Goal: Transaction & Acquisition: Purchase product/service

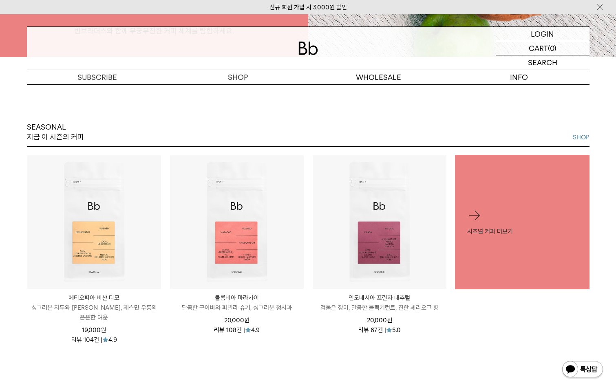
scroll to position [408, 0]
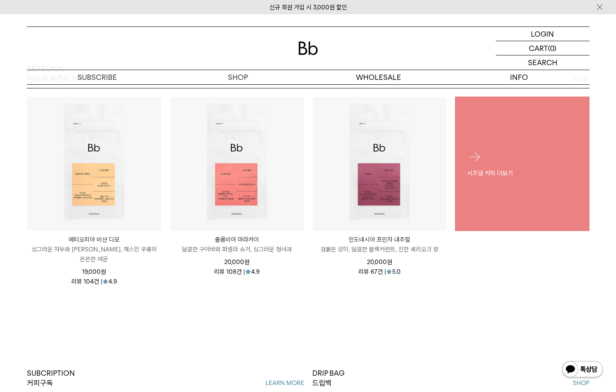
click at [505, 188] on div "시즈널 커피 더보기" at bounding box center [522, 163] width 135 height 53
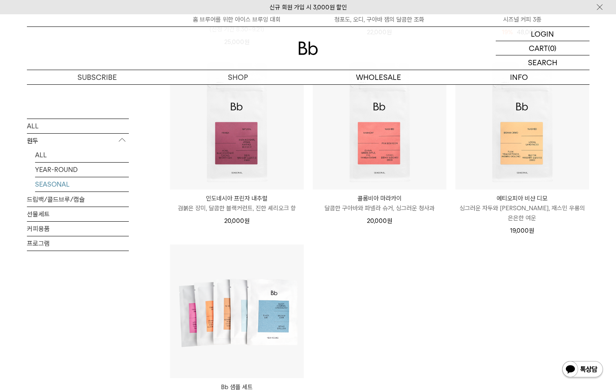
scroll to position [278, 0]
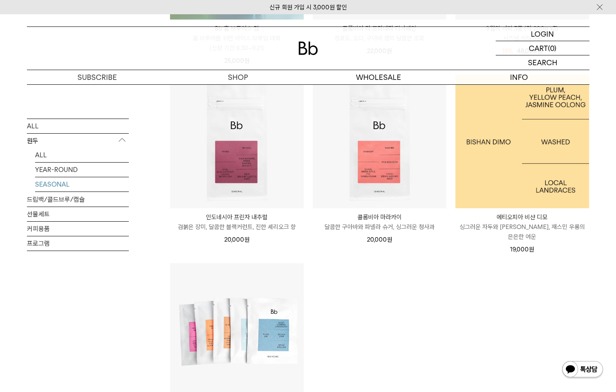
click at [527, 170] on img at bounding box center [522, 142] width 134 height 134
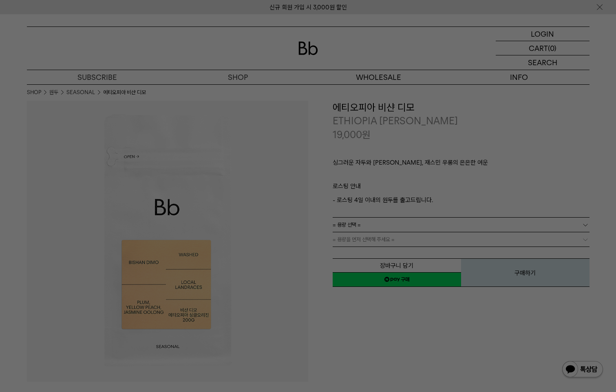
click at [370, 349] on div at bounding box center [308, 196] width 616 height 392
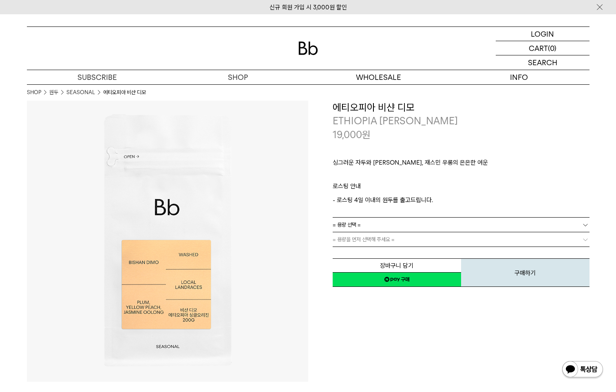
click at [435, 238] on link "= 용량을 먼저 선택해 주세요 =" at bounding box center [461, 239] width 257 height 14
click at [448, 224] on link "= 용량 선택 =" at bounding box center [461, 225] width 257 height 14
click at [386, 325] on div "**********" at bounding box center [448, 241] width 281 height 281
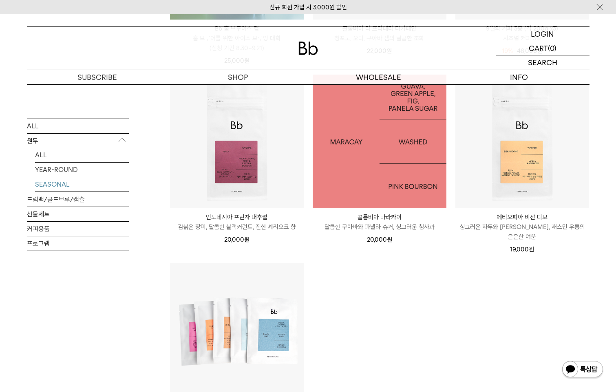
click at [375, 173] on img at bounding box center [380, 142] width 134 height 134
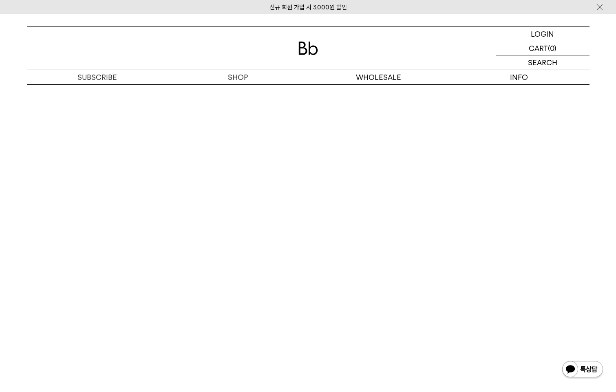
scroll to position [2079, 0]
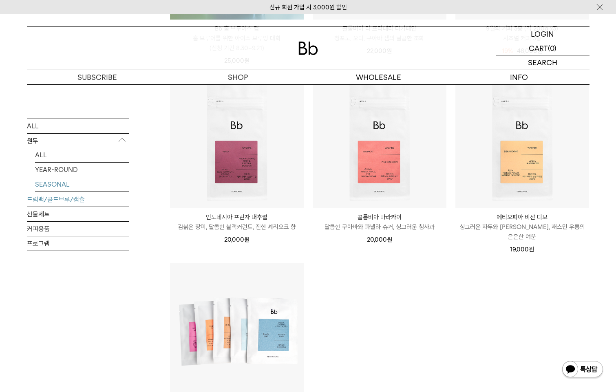
click at [46, 196] on link "드립백/콜드브루/캡슐" at bounding box center [78, 199] width 102 height 14
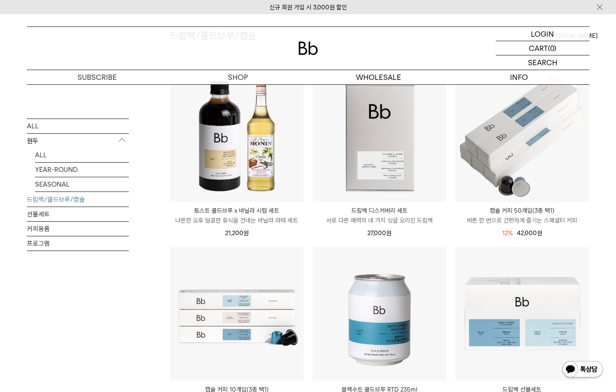
scroll to position [82, 0]
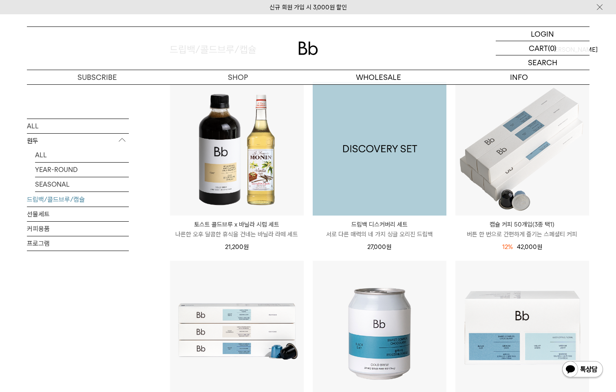
click at [373, 164] on img at bounding box center [380, 149] width 134 height 134
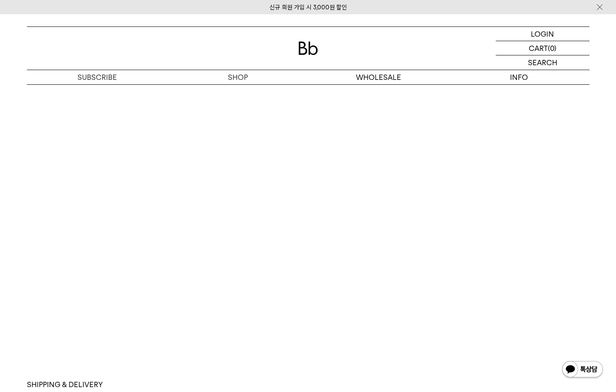
scroll to position [2202, 0]
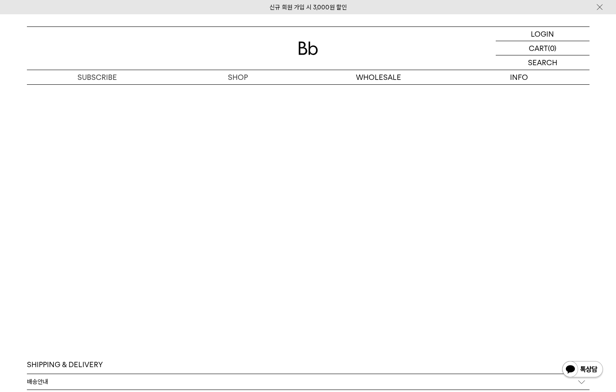
scroll to position [2067, 0]
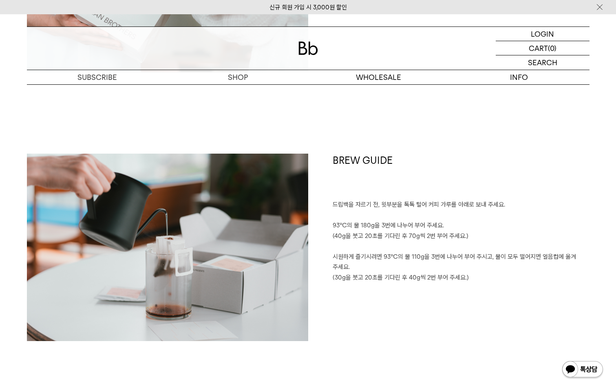
scroll to position [1142, 0]
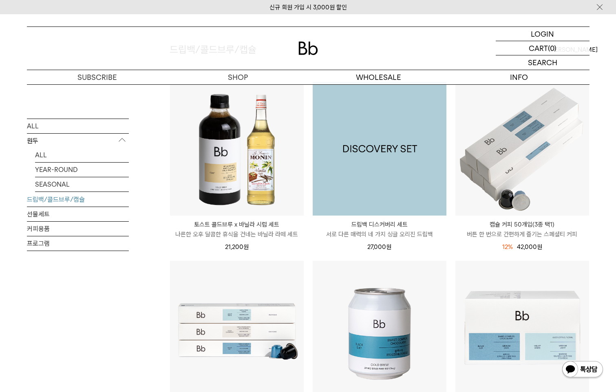
click at [383, 146] on img at bounding box center [380, 149] width 134 height 134
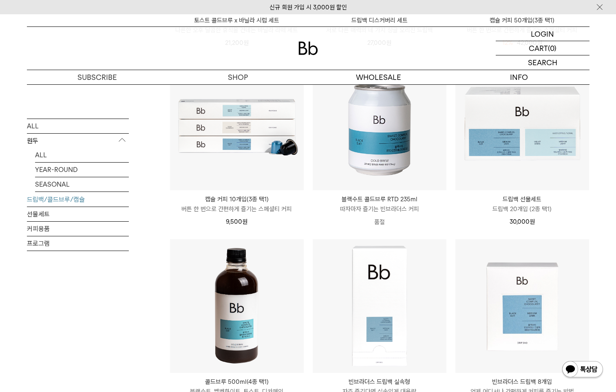
scroll to position [283, 0]
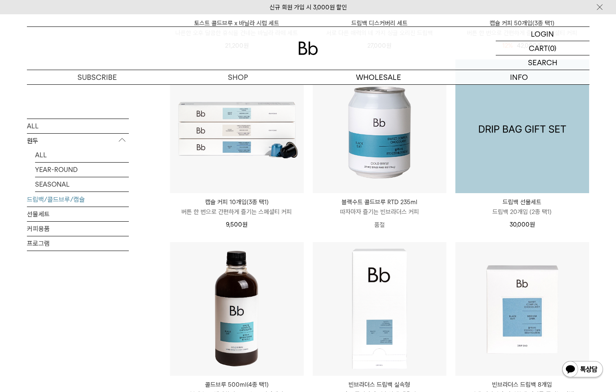
click at [508, 138] on img at bounding box center [522, 127] width 134 height 134
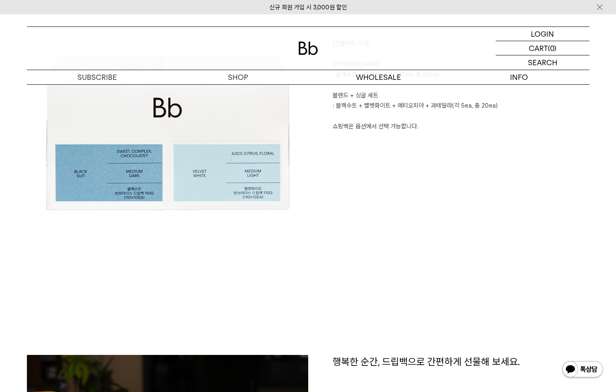
scroll to position [489, 0]
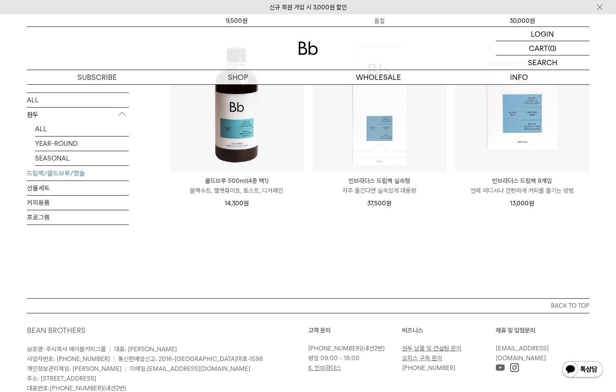
scroll to position [446, 0]
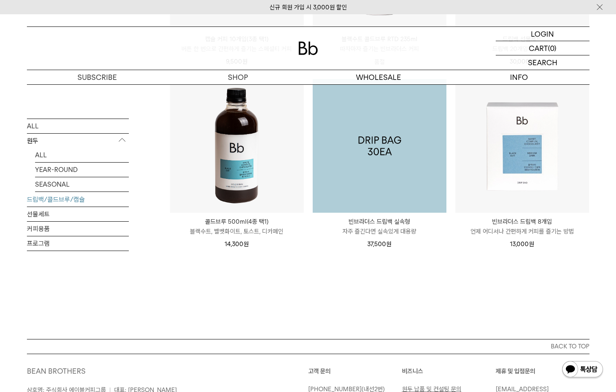
click at [395, 163] on img at bounding box center [380, 146] width 134 height 134
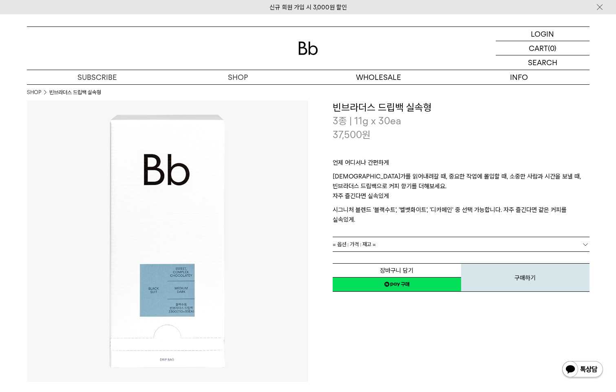
click at [458, 237] on link "= 옵션 : 가격 : 재고 =" at bounding box center [461, 244] width 257 height 14
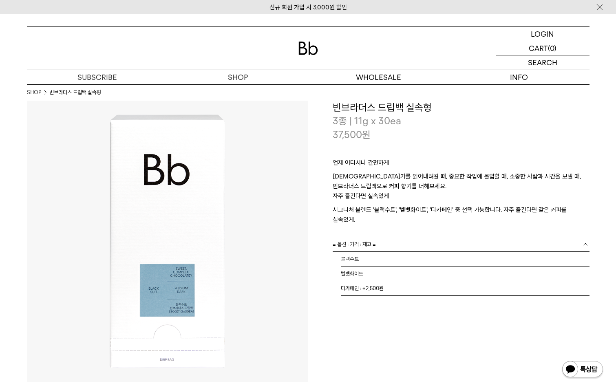
click at [496, 209] on p "시그니처 블렌드 '블랙수트', '벨벳화이트', '디카페인' 중 선택 가능합니다. 자주 즐긴다면 같은 커피를 실속있게." at bounding box center [461, 215] width 257 height 20
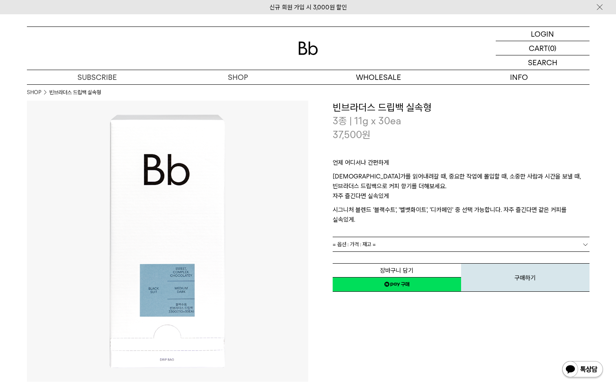
click at [496, 209] on p "시그니처 블렌드 '블랙수트', '벨벳화이트', '디카페인' 중 선택 가능합니다. 자주 즐긴다면 같은 커피를 실속있게." at bounding box center [461, 215] width 257 height 20
click at [406, 343] on div "**********" at bounding box center [448, 241] width 281 height 281
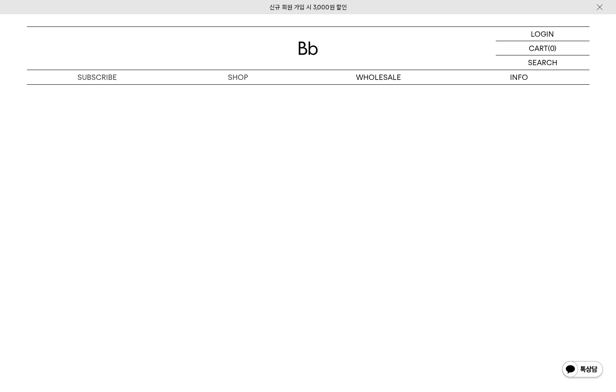
scroll to position [1631, 0]
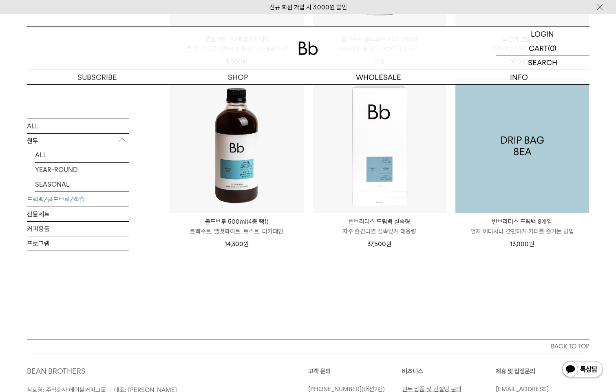
click at [530, 168] on img at bounding box center [522, 146] width 134 height 134
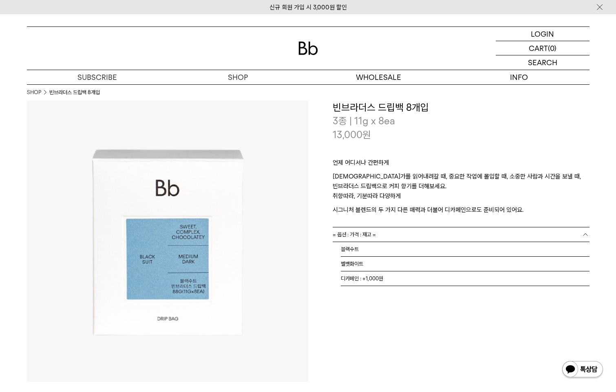
click at [444, 233] on link "= 옵션 : 가격 : 재고 =" at bounding box center [461, 235] width 257 height 14
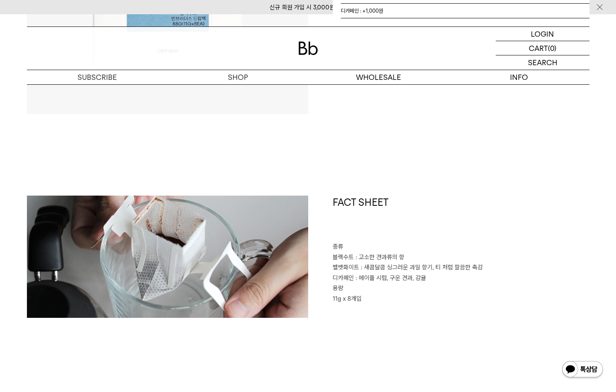
scroll to position [367, 0]
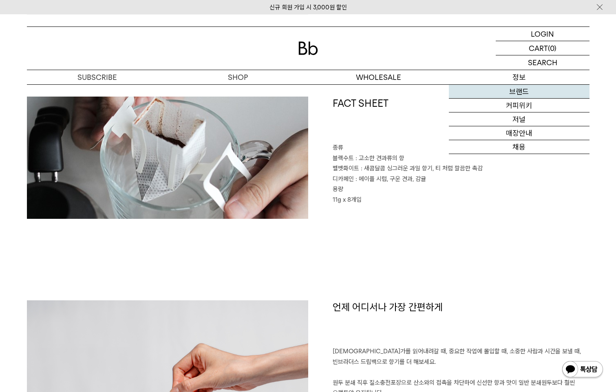
click at [531, 95] on link "브랜드" at bounding box center [519, 92] width 141 height 14
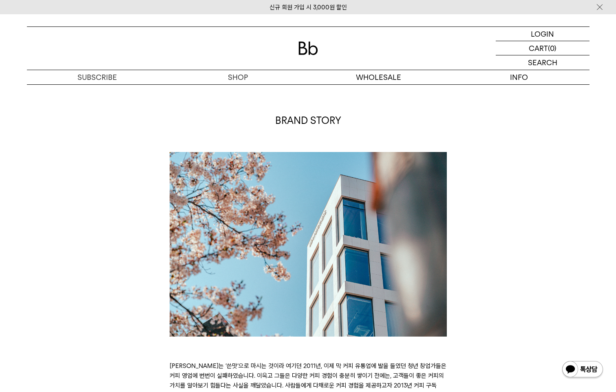
scroll to position [41, 0]
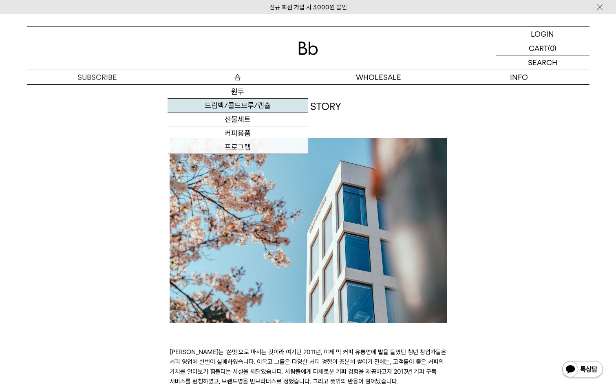
click at [242, 108] on link "드립백/콜드브루/캡슐" at bounding box center [238, 106] width 141 height 14
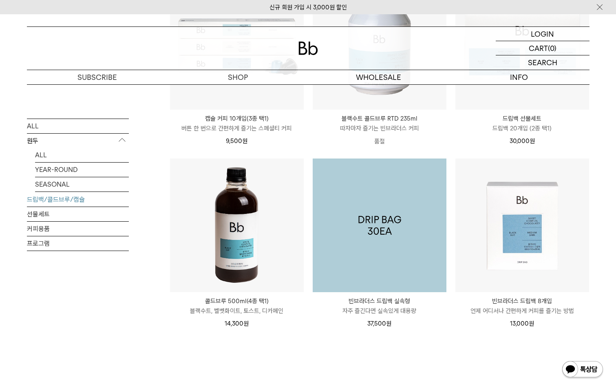
scroll to position [367, 0]
click at [381, 258] on img at bounding box center [380, 225] width 134 height 134
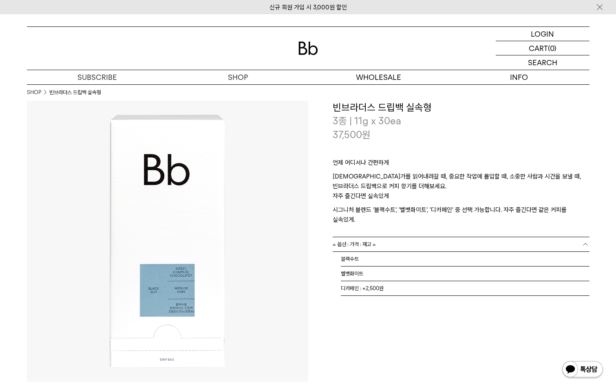
click at [576, 237] on link "= 옵션 : 가격 : 재고 =" at bounding box center [461, 244] width 257 height 14
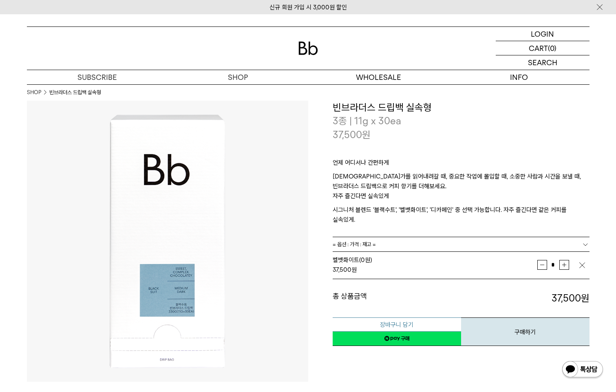
click at [407, 318] on button "장바구니 담기" at bounding box center [397, 325] width 128 height 14
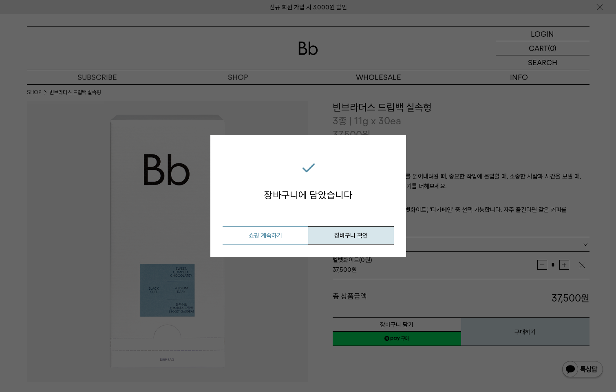
click at [273, 239] on button "쇼핑 계속하기" at bounding box center [266, 235] width 86 height 18
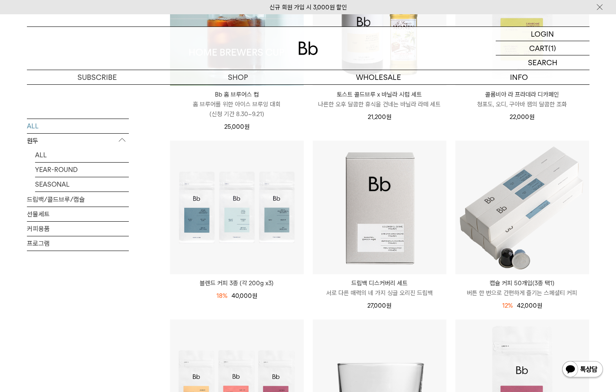
scroll to position [285, 0]
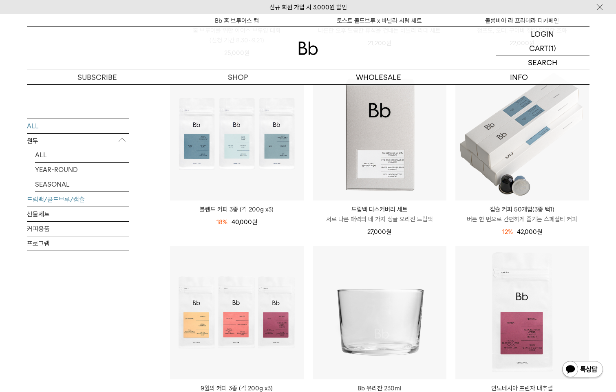
click at [69, 201] on link "드립백/콜드브루/캡슐" at bounding box center [78, 199] width 102 height 14
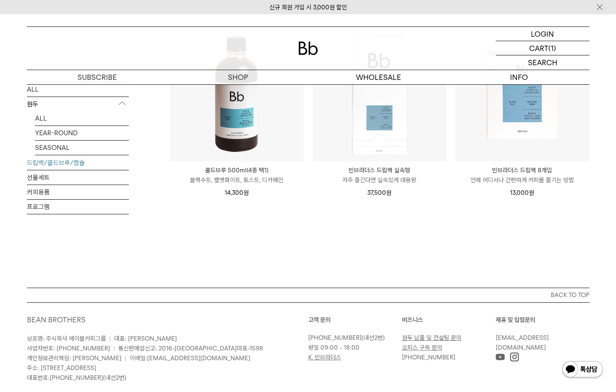
scroll to position [448, 0]
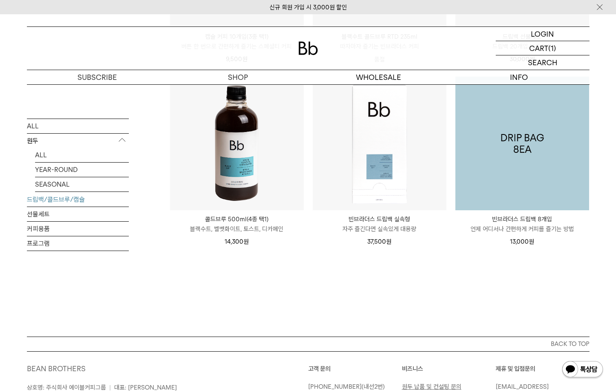
click at [526, 172] on img at bounding box center [522, 144] width 134 height 134
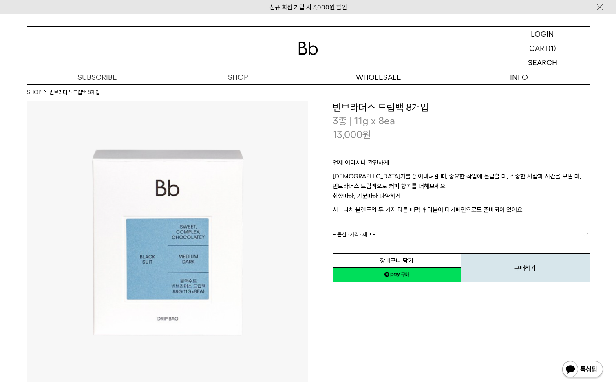
click at [454, 241] on link "= 옵션 : 가격 : 재고 =" at bounding box center [461, 235] width 257 height 14
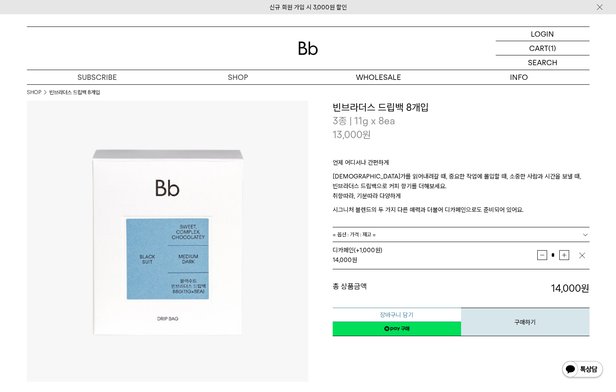
click at [395, 314] on button "장바구니 담기" at bounding box center [397, 315] width 128 height 14
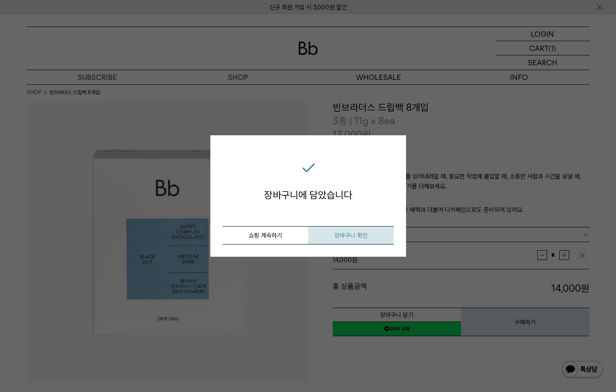
click at [345, 241] on button "장바구니 확인" at bounding box center [351, 235] width 86 height 18
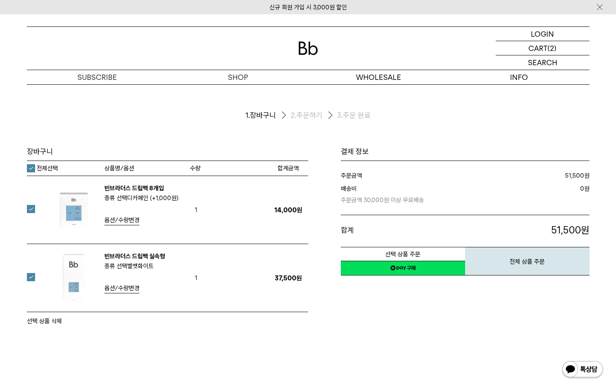
click at [144, 256] on link "빈브라더스 드립백 실속형" at bounding box center [134, 256] width 61 height 7
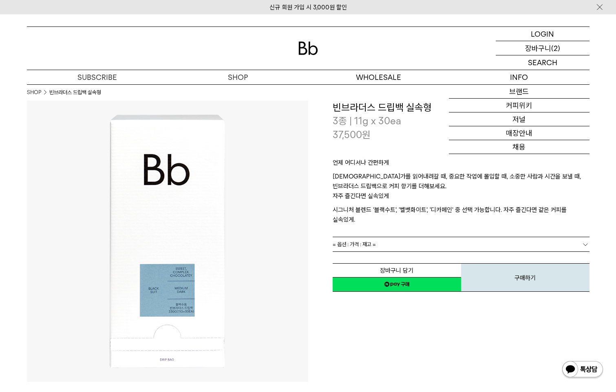
click at [537, 49] on p "장바구니" at bounding box center [538, 48] width 26 height 14
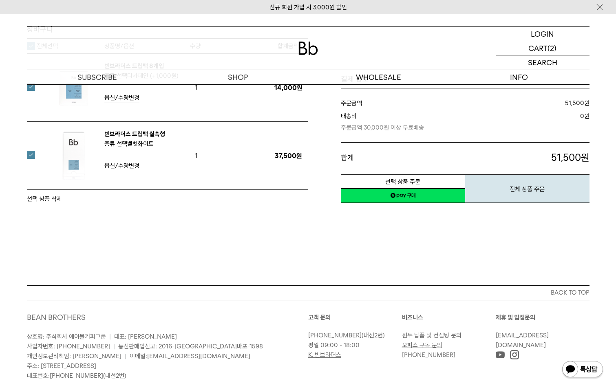
scroll to position [41, 0]
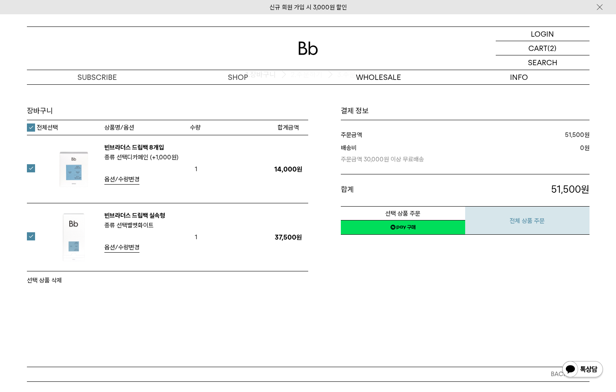
click at [526, 223] on button "전체 상품 주문" at bounding box center [527, 220] width 124 height 29
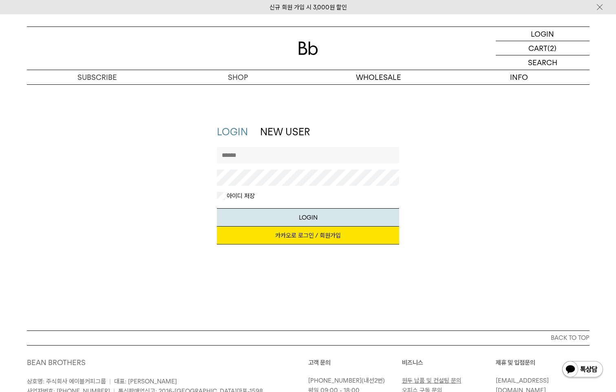
click at [327, 234] on link "카카오로 로그인 / 회원가입" at bounding box center [308, 236] width 182 height 18
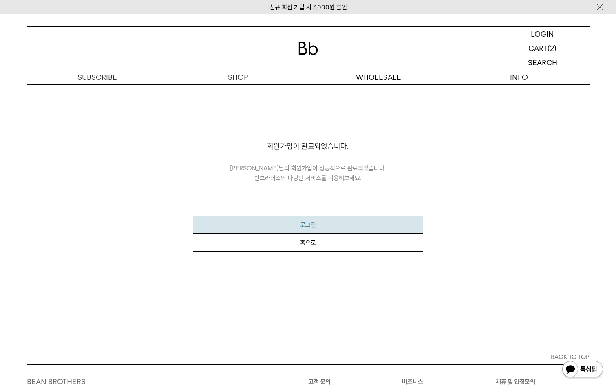
click at [308, 225] on button "로그인" at bounding box center [308, 225] width 230 height 18
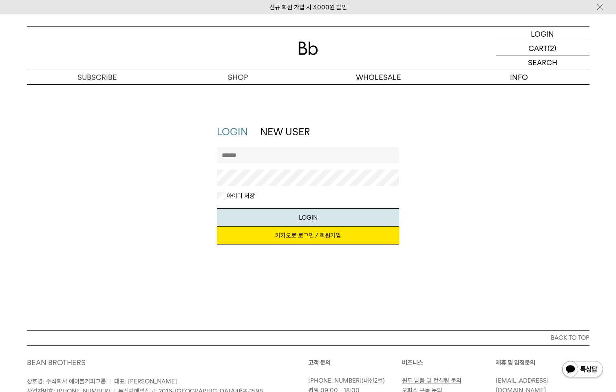
click at [281, 150] on input "text" at bounding box center [308, 155] width 182 height 16
type input "**********"
click at [314, 221] on button "LOGIN" at bounding box center [308, 217] width 182 height 18
click at [320, 239] on link "카카오로 로그인 / 회원가입" at bounding box center [308, 236] width 182 height 18
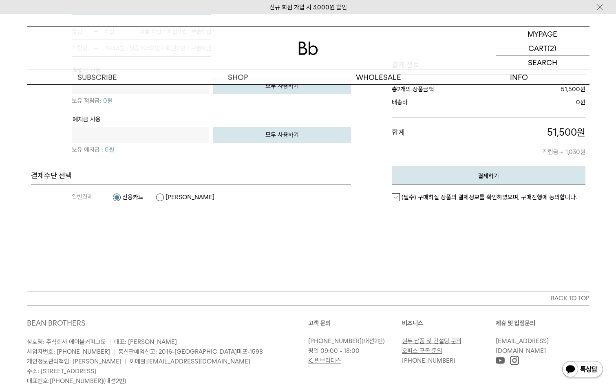
scroll to position [661, 0]
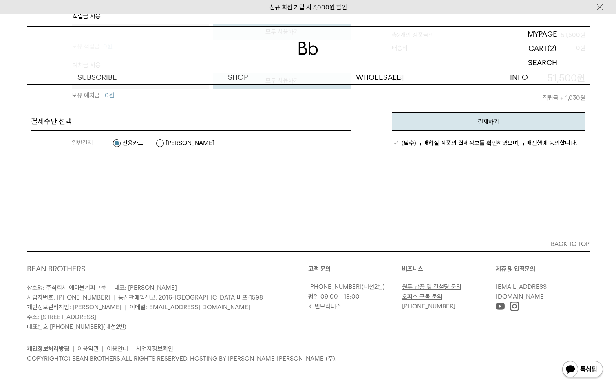
click at [574, 245] on button "BACK TO TOP" at bounding box center [308, 244] width 563 height 15
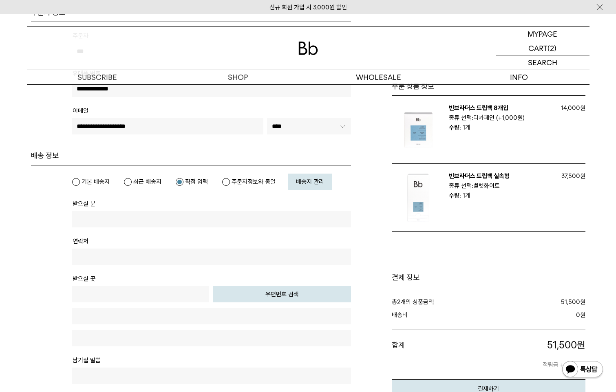
scroll to position [0, 0]
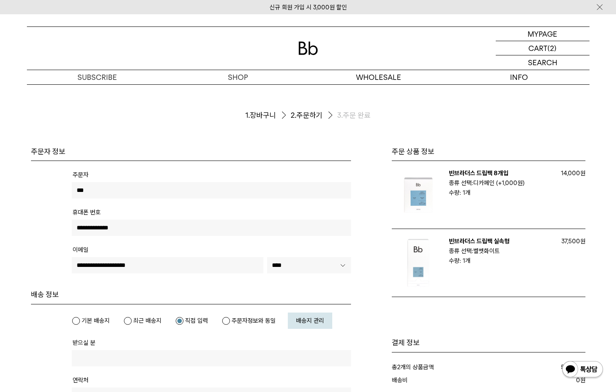
click at [307, 7] on link "신규 회원 가입 시 3,000원 할인" at bounding box center [308, 7] width 77 height 7
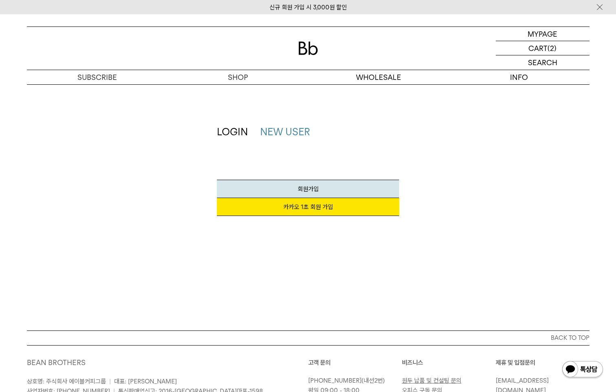
click at [309, 207] on link "카카오 1초 회원 가입" at bounding box center [308, 207] width 182 height 18
click at [306, 188] on span "회원가입" at bounding box center [308, 189] width 21 height 7
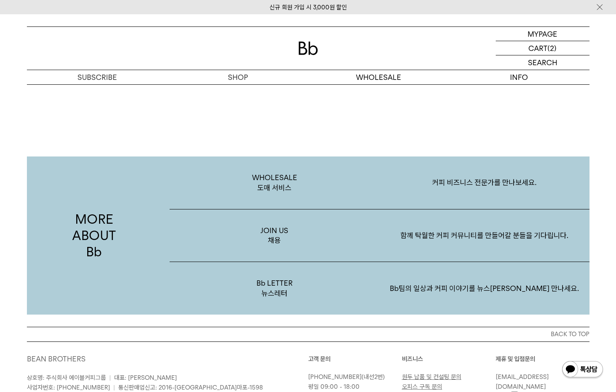
scroll to position [1580, 0]
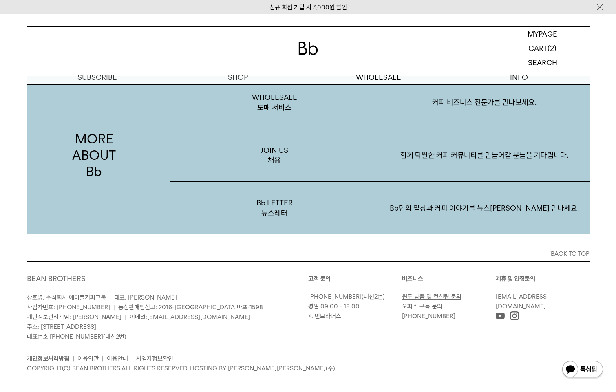
click at [574, 247] on button "BACK TO TOP" at bounding box center [308, 254] width 563 height 15
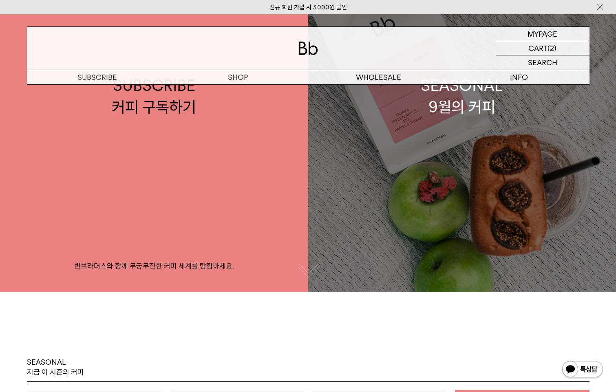
scroll to position [0, 0]
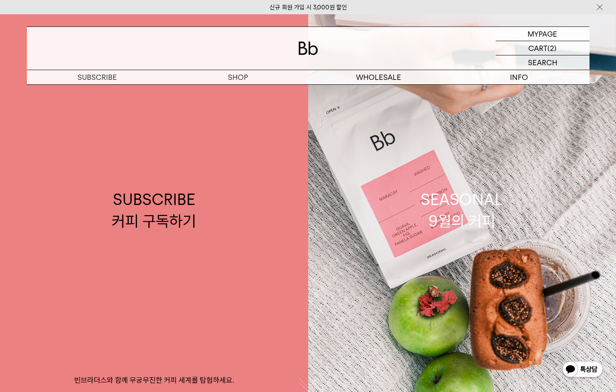
click at [303, 5] on link "신규 회원 가입 시 3,000원 할인" at bounding box center [308, 7] width 77 height 7
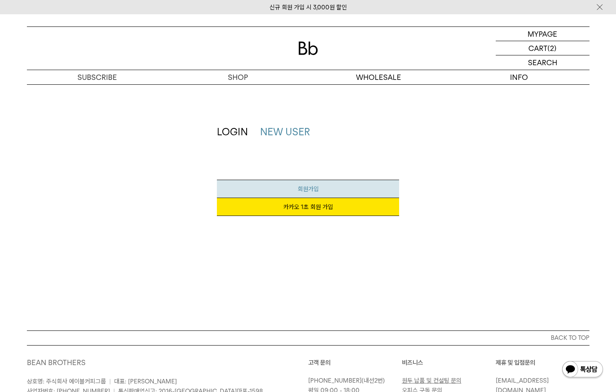
click at [312, 185] on link "회원가입" at bounding box center [308, 189] width 182 height 18
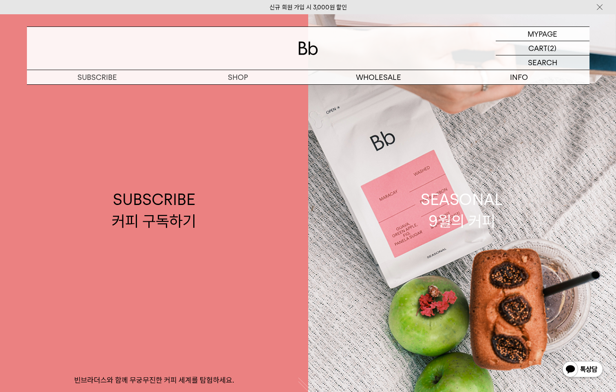
click at [322, 6] on link "신규 회원 가입 시 3,000원 할인" at bounding box center [308, 7] width 77 height 7
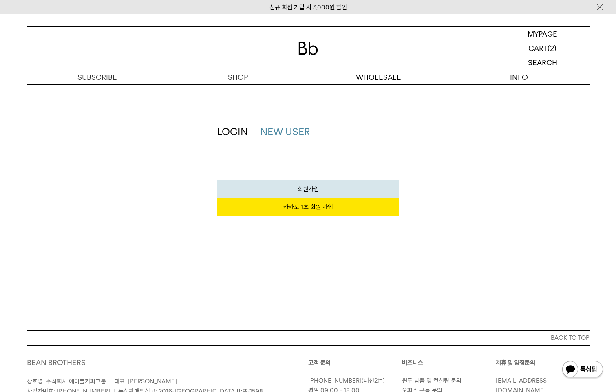
click at [284, 131] on link "NEW USER" at bounding box center [285, 132] width 50 height 12
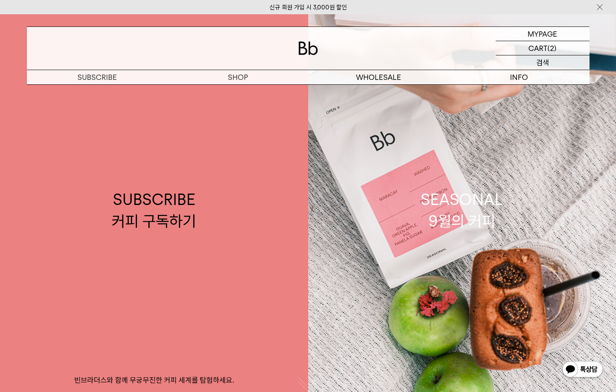
click at [544, 65] on p "검색" at bounding box center [542, 62] width 13 height 14
click at [316, 4] on link "신규 회원 가입 시 3,000원 할인" at bounding box center [308, 7] width 77 height 7
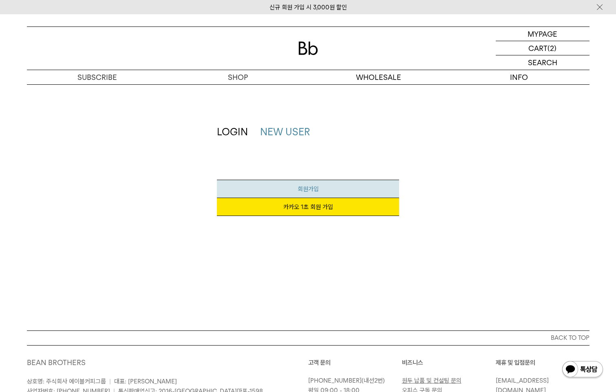
click at [313, 192] on span "회원가입" at bounding box center [308, 189] width 21 height 7
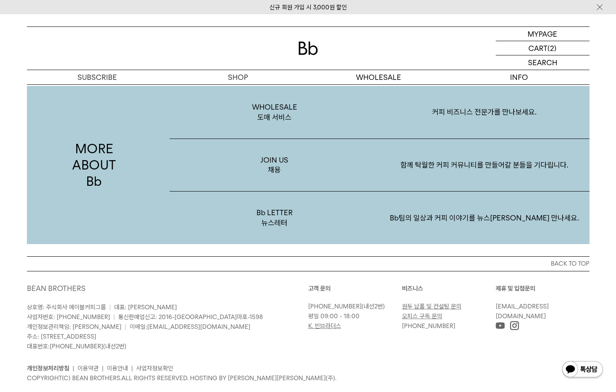
scroll to position [1580, 0]
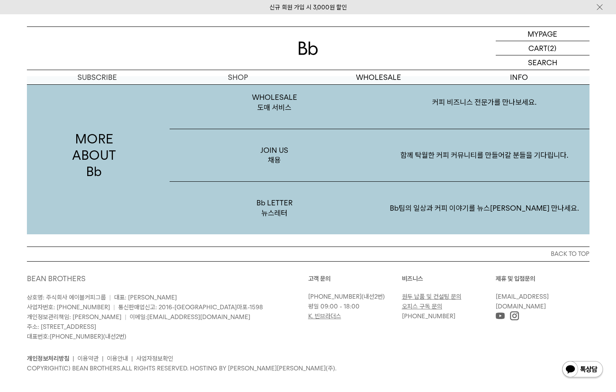
click at [326, 5] on link "신규 회원 가입 시 3,000원 할인" at bounding box center [308, 7] width 77 height 7
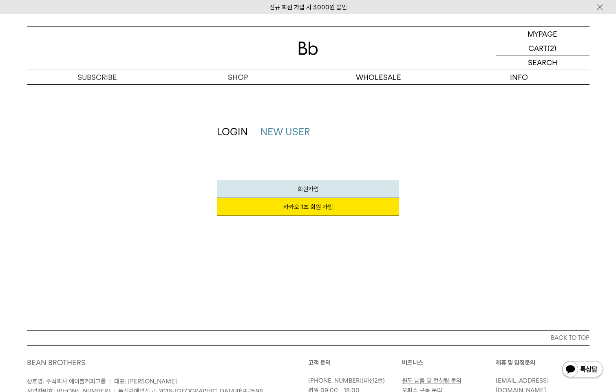
click at [297, 132] on link "NEW USER" at bounding box center [285, 132] width 50 height 12
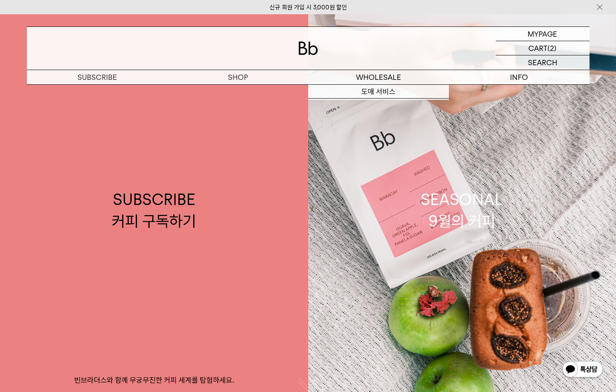
click at [330, 5] on link "신규 회원 가입 시 3,000원 할인" at bounding box center [308, 7] width 77 height 7
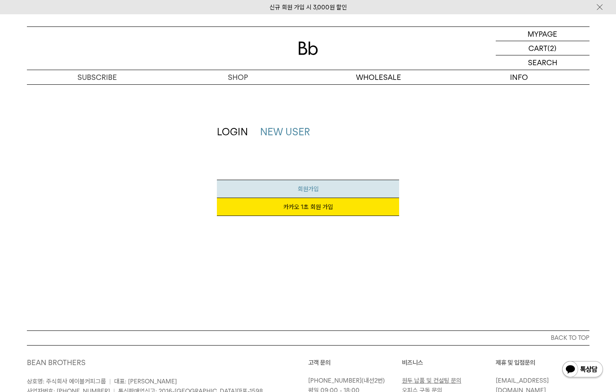
click at [311, 192] on span "회원가입" at bounding box center [308, 189] width 21 height 7
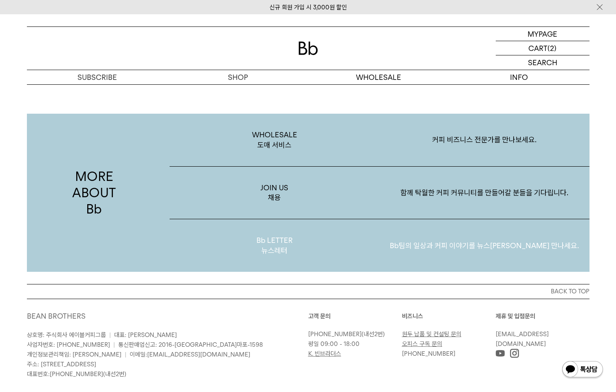
scroll to position [1580, 0]
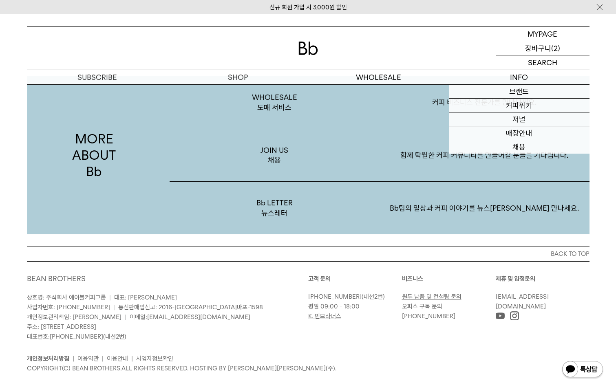
click at [550, 51] on p "장바구니" at bounding box center [538, 48] width 26 height 14
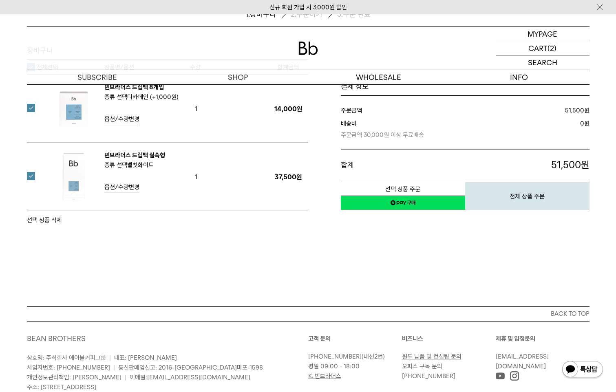
scroll to position [171, 0]
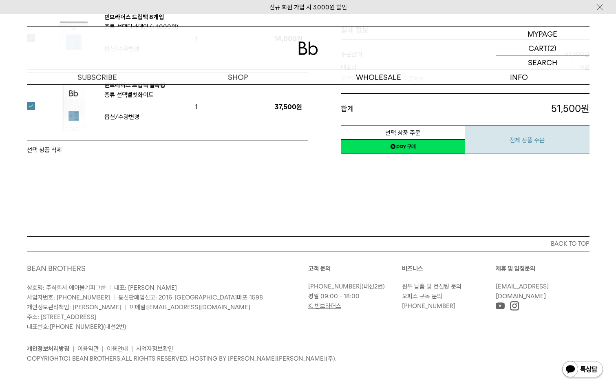
click at [508, 137] on button "전체 상품 주문" at bounding box center [527, 140] width 124 height 29
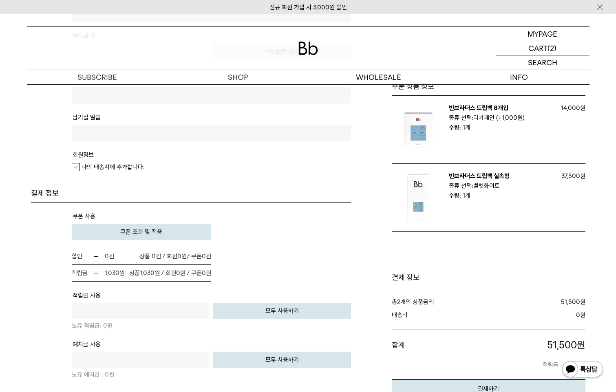
scroll to position [448, 0]
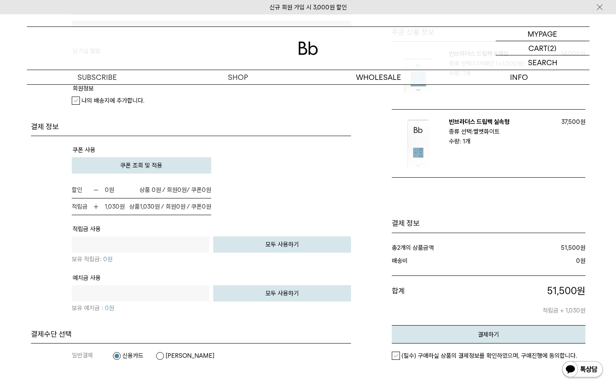
click at [146, 163] on span "쿠폰 조회 및 적용" at bounding box center [141, 165] width 42 height 7
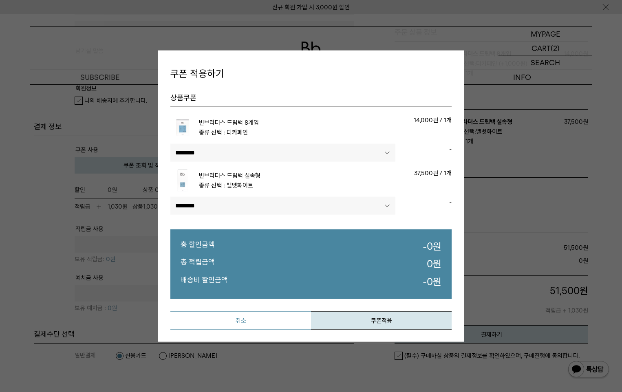
click at [237, 317] on button "취소" at bounding box center [240, 320] width 141 height 18
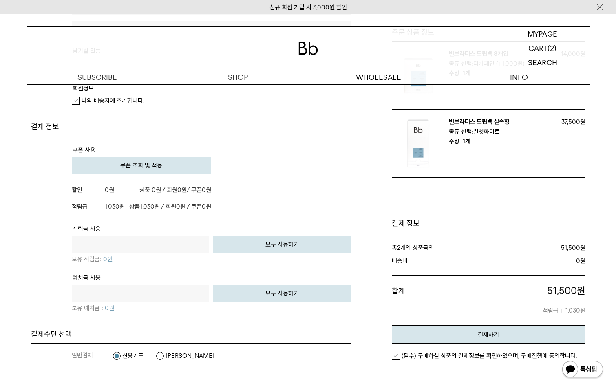
click at [84, 203] on span "적립금" at bounding box center [82, 207] width 20 height 10
click at [105, 203] on b "1,030" at bounding box center [112, 206] width 15 height 7
click at [123, 207] on strong "1,030 원" at bounding box center [109, 206] width 32 height 7
click at [284, 244] on button "모두 사용하기" at bounding box center [282, 244] width 138 height 16
click at [129, 208] on span "상품 1,030 원 / 회원 0 원 / 쿠폰 0 원" at bounding box center [170, 207] width 82 height 10
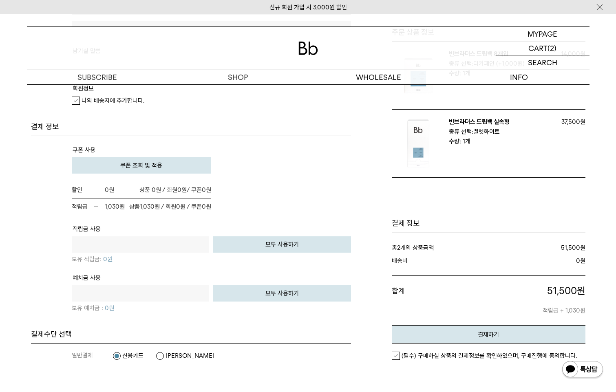
click at [281, 243] on button "모두 사용하기" at bounding box center [282, 244] width 138 height 16
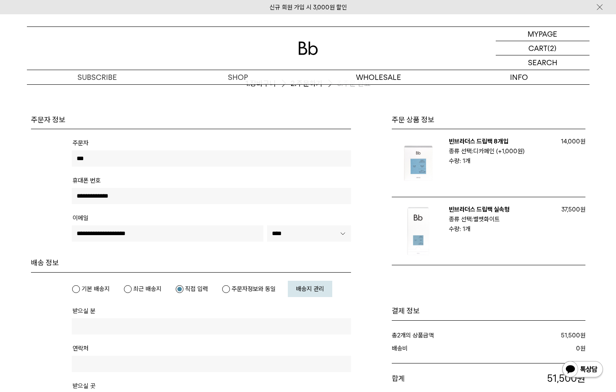
scroll to position [0, 0]
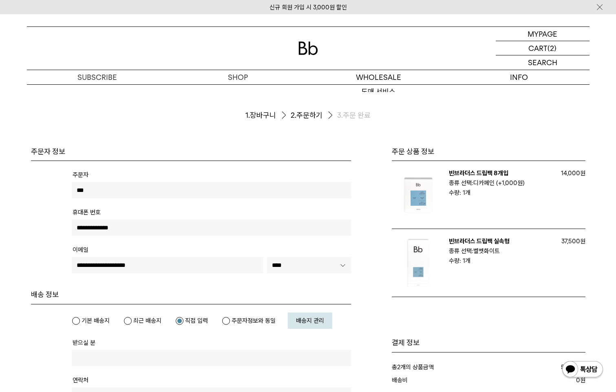
click at [297, 7] on link "신규 회원 가입 시 3,000원 할인" at bounding box center [308, 7] width 77 height 7
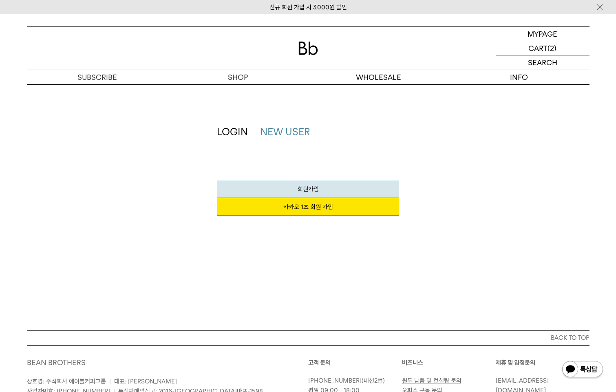
click at [303, 208] on link "카카오 1초 회원 가입" at bounding box center [308, 207] width 182 height 18
click at [601, 7] on img at bounding box center [600, 7] width 8 height 9
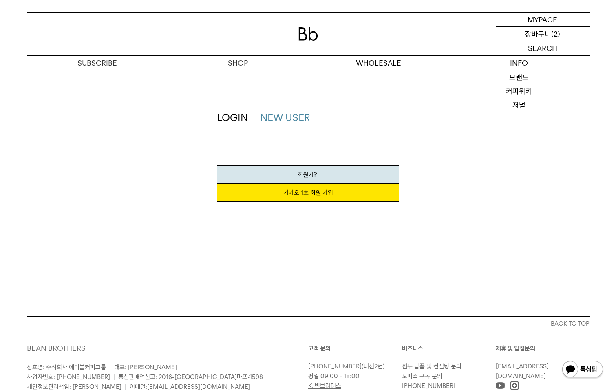
click at [552, 36] on p "(2)" at bounding box center [555, 34] width 9 height 14
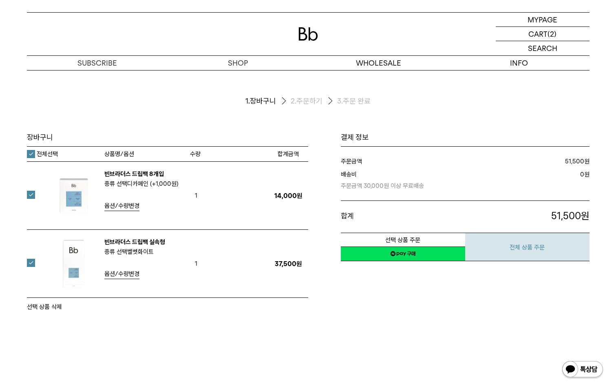
click at [538, 252] on button "전체 상품 주문" at bounding box center [527, 247] width 124 height 29
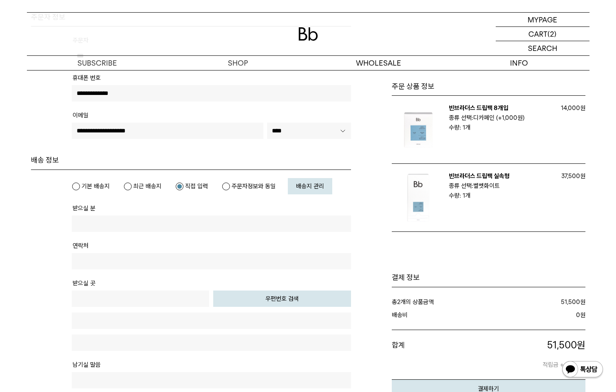
scroll to position [122, 0]
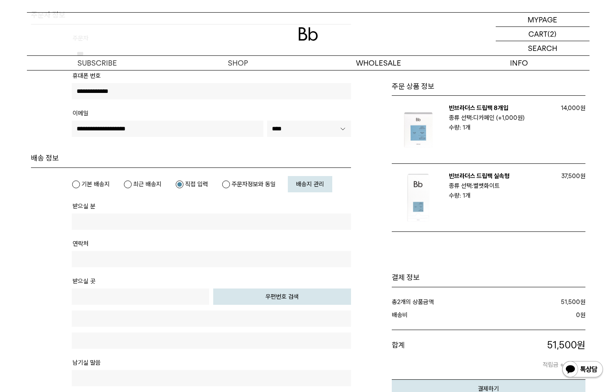
click at [238, 183] on label "주문자정보와 동일" at bounding box center [249, 184] width 54 height 8
type input "***"
type input "**********"
click at [280, 293] on button "우편번호 검색" at bounding box center [282, 297] width 138 height 16
type input "*****"
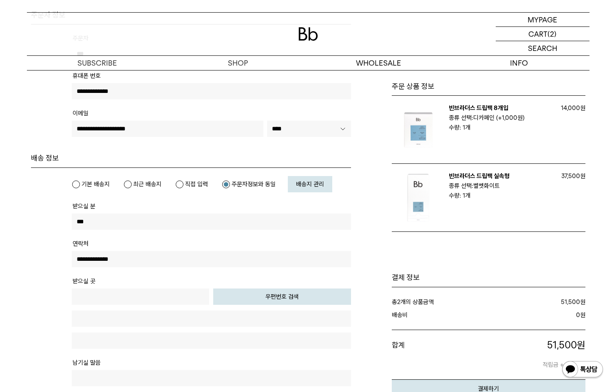
type input "**********"
click at [159, 339] on input "text" at bounding box center [211, 341] width 279 height 16
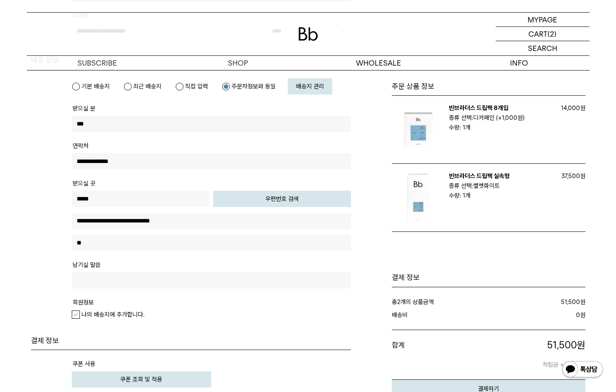
scroll to position [245, 0]
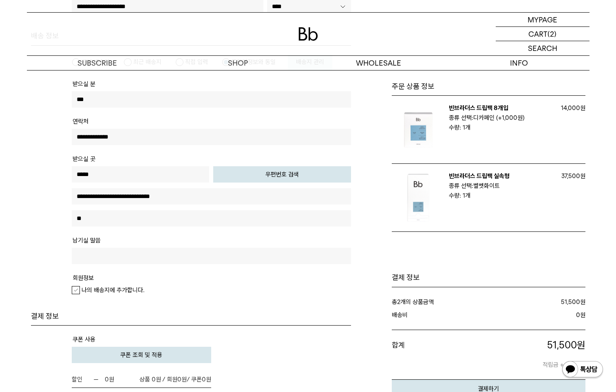
type input "**"
click at [76, 292] on label "나의 배송지에 추가합니다." at bounding box center [108, 290] width 73 height 8
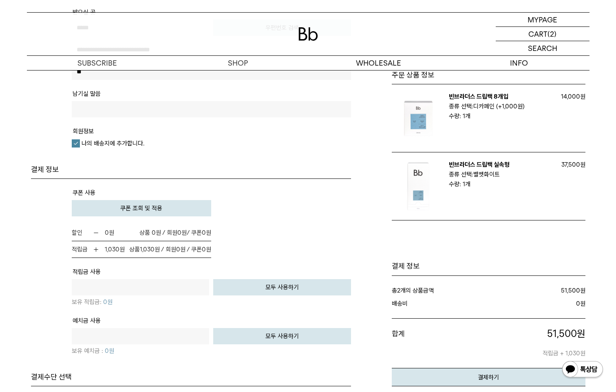
scroll to position [448, 0]
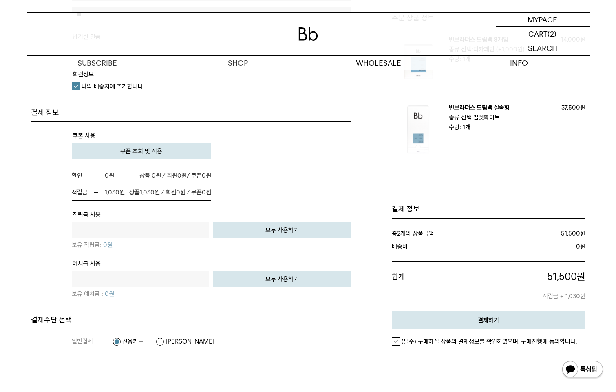
click at [286, 229] on button "모두 사용하기" at bounding box center [282, 230] width 138 height 16
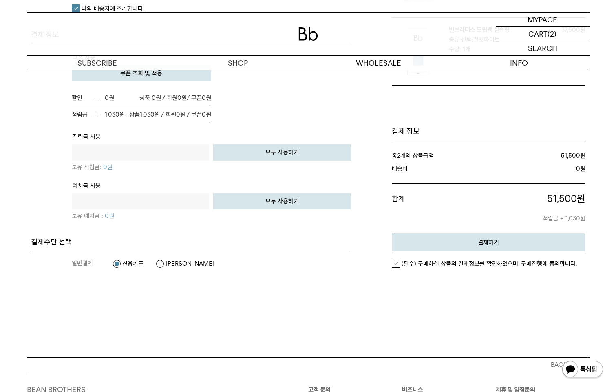
scroll to position [530, 0]
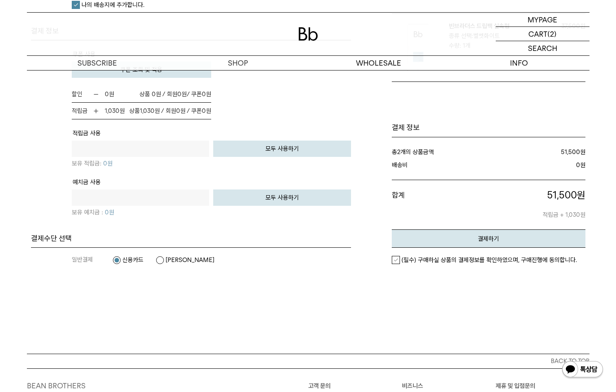
click at [394, 261] on label "(필수) 구매하실 상품의 결제정보를 확인하였으며, 구매진행에 동의합니다." at bounding box center [484, 260] width 185 height 8
click at [481, 241] on em "결제하기" at bounding box center [488, 238] width 21 height 7
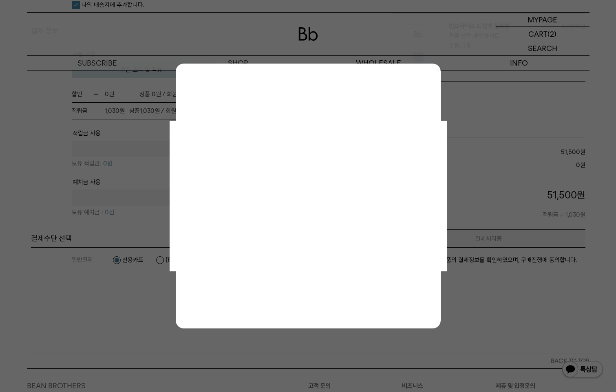
scroll to position [0, 0]
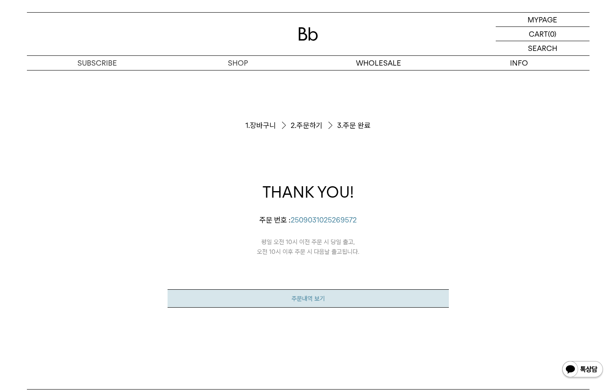
click at [308, 301] on link "주문내역 보기" at bounding box center [308, 298] width 281 height 18
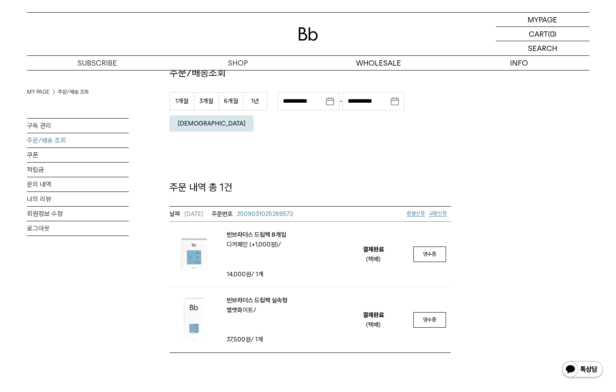
scroll to position [122, 0]
